Goal: Task Accomplishment & Management: Complete application form

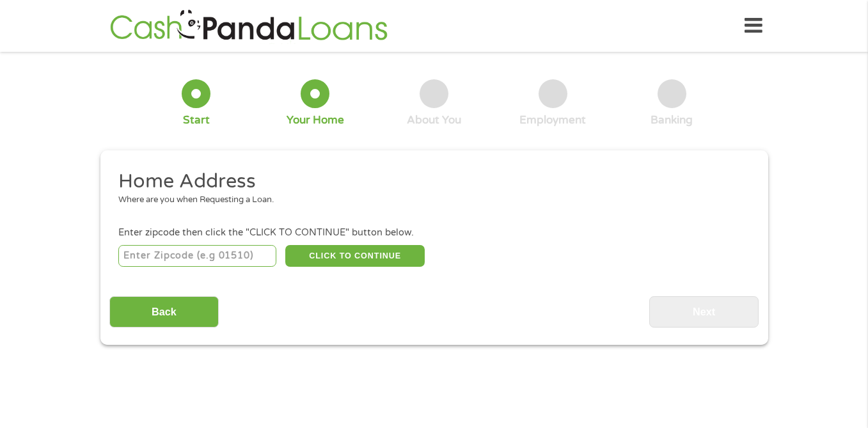
click at [252, 263] on input "number" at bounding box center [197, 256] width 158 height 22
type input "23666"
click at [368, 257] on button "CLICK TO CONTINUE" at bounding box center [354, 256] width 139 height 22
type input "23666"
type input "Hampton"
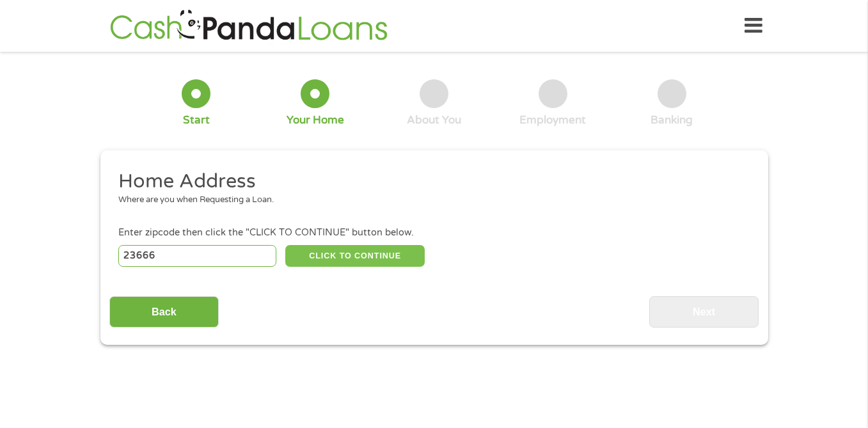
select select "[US_STATE]"
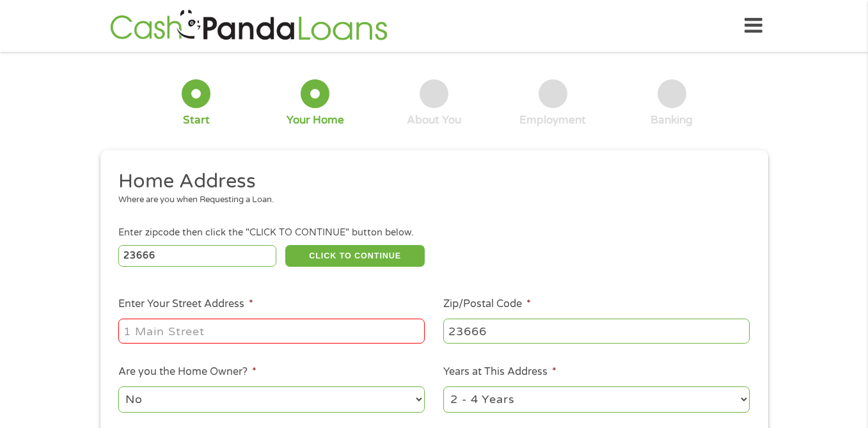
click at [320, 329] on input "Enter Your Street Address *" at bounding box center [271, 330] width 306 height 24
drag, startPoint x: 221, startPoint y: 332, endPoint x: 403, endPoint y: 342, distance: 182.4
click at [403, 342] on input "48" at bounding box center [271, 330] width 306 height 24
click at [391, 334] on input "48" at bounding box center [271, 330] width 306 height 24
type input "[STREET_ADDRESS]"
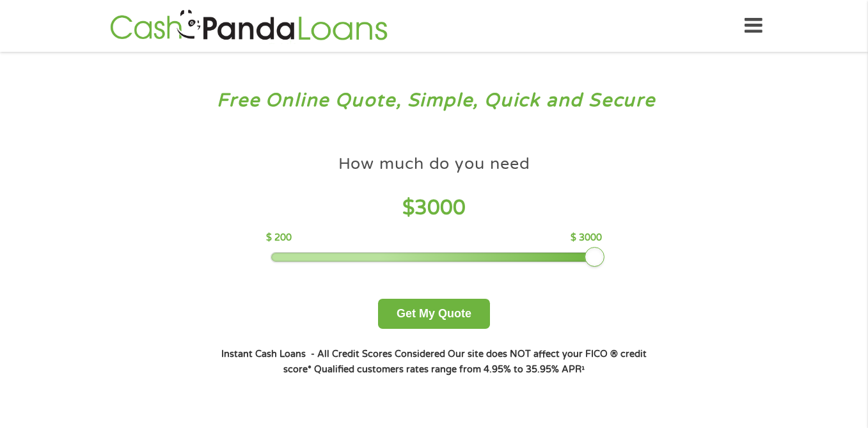
click at [596, 253] on div at bounding box center [433, 257] width 325 height 9
click at [478, 307] on button "Get My Quote" at bounding box center [434, 314] width 112 height 30
